Goal: Communication & Community: Ask a question

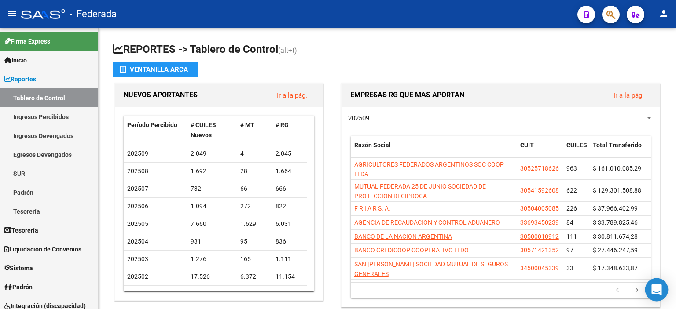
click at [659, 287] on icon "Open Intercom Messenger" at bounding box center [656, 289] width 10 height 11
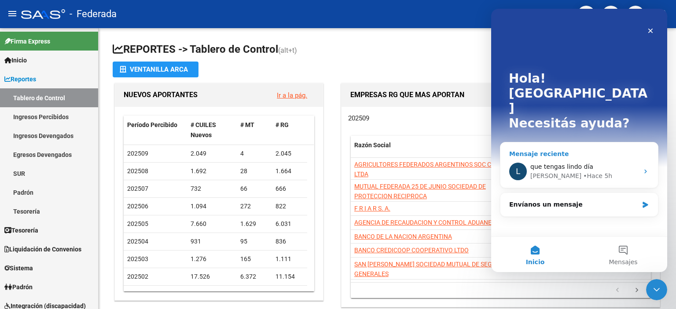
click at [619, 162] on div "que tengas lindo día" at bounding box center [584, 166] width 108 height 9
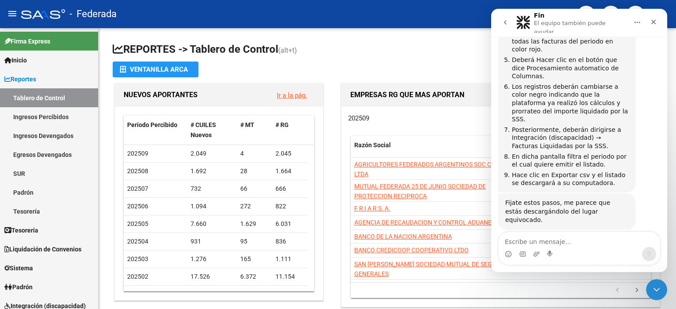
scroll to position [600, 0]
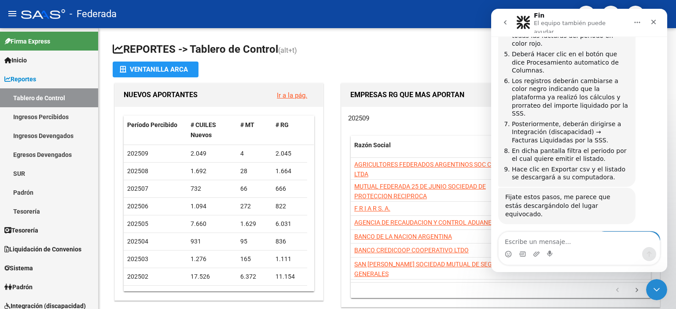
click at [563, 241] on textarea "Escribe un mensaje..." at bounding box center [579, 239] width 161 height 15
type textarea "b"
type textarea "Buenas!"
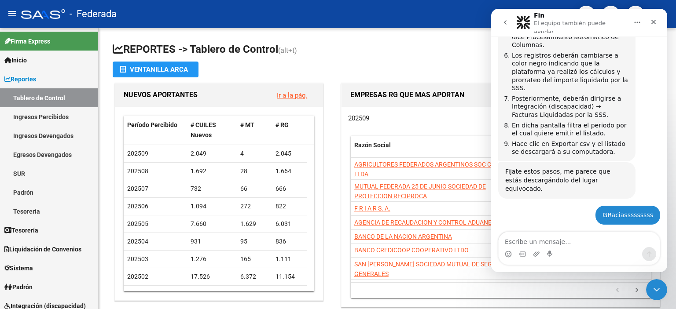
scroll to position [626, 0]
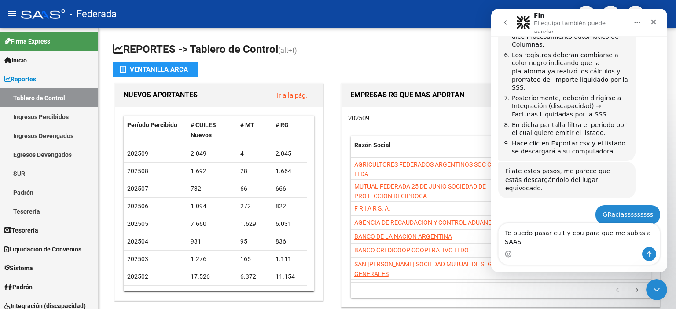
type textarea "Te puedo pasar cuit y cbu para que me subas a SAAS ?"
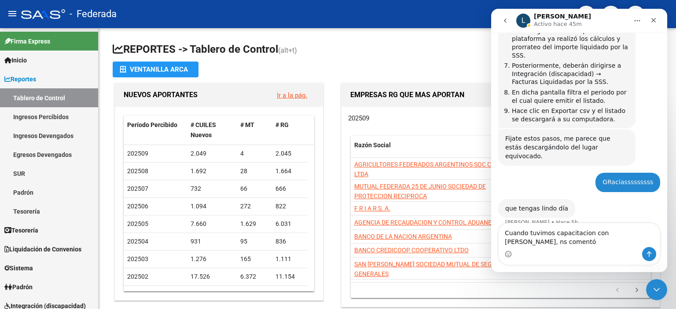
scroll to position [664, 0]
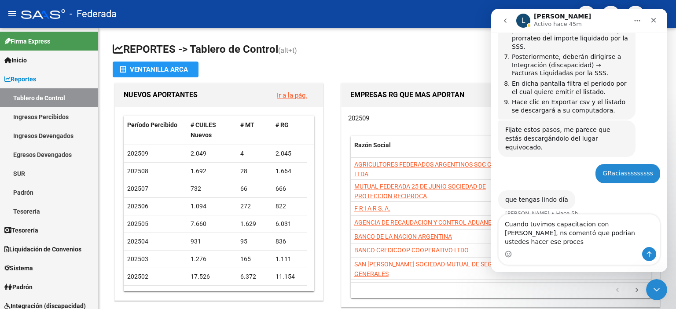
type textarea "Cuando tuvimos capacitacion con [PERSON_NAME], [PERSON_NAME] comentó que podria…"
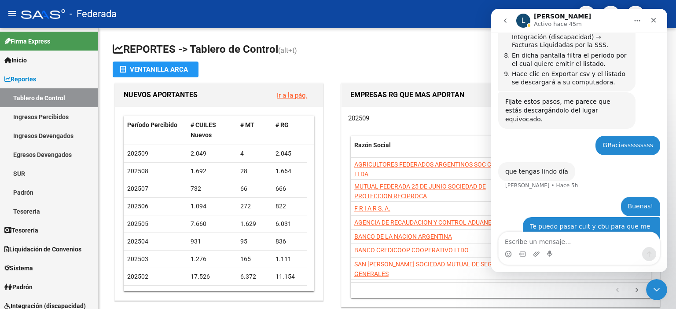
scroll to position [692, 0]
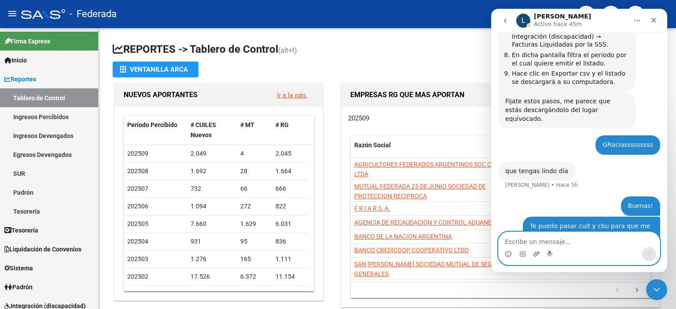
click at [535, 254] on icon "Adjuntar un archivo" at bounding box center [536, 254] width 6 height 5
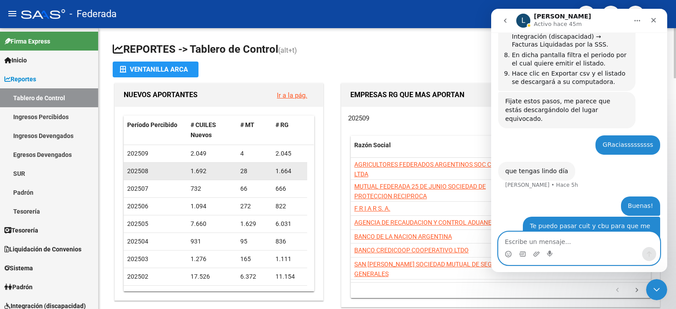
scroll to position [713, 0]
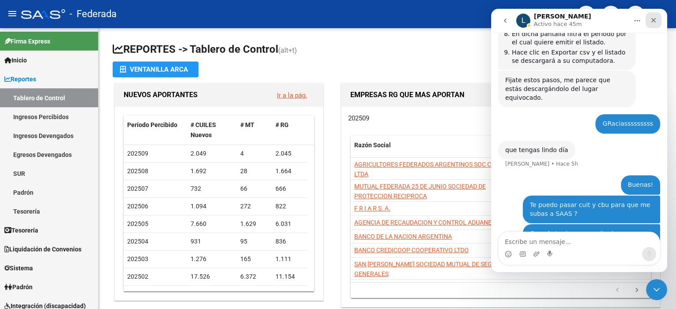
click at [654, 21] on icon "Cerrar" at bounding box center [653, 20] width 5 height 5
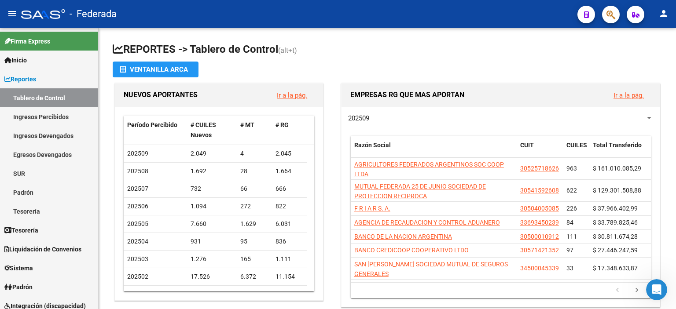
scroll to position [713, 0]
